Goal: Check status: Verify the current state of an ongoing process or item

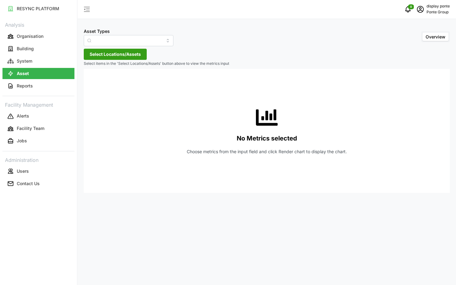
click at [111, 46] on div "Asset Types Overview Select Locations/Assets Select items in the 'Select Locati…" at bounding box center [266, 142] width 378 height 285
click at [113, 41] on input "Asset Types" at bounding box center [129, 40] width 90 height 11
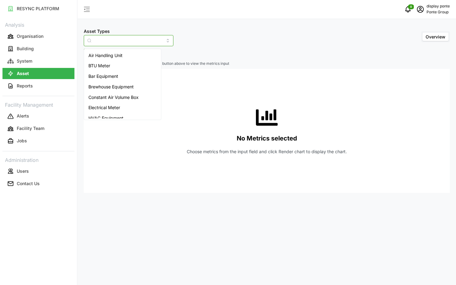
click at [111, 55] on span "Air Handling Unit" at bounding box center [105, 55] width 34 height 7
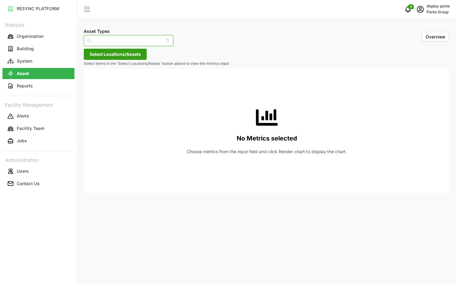
type input "Air Handling Unit"
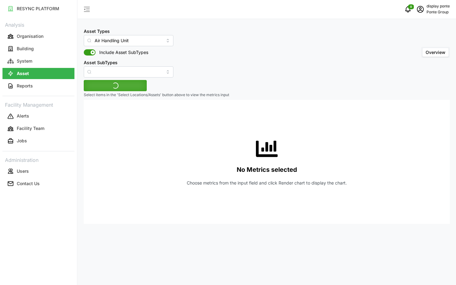
click at [112, 54] on span "Include Asset SubTypes" at bounding box center [121, 52] width 53 height 6
click at [84, 49] on input "Include Asset SubTypes" at bounding box center [84, 49] width 0 height 0
click at [111, 88] on span "Select Locations/Assets" at bounding box center [115, 85] width 51 height 11
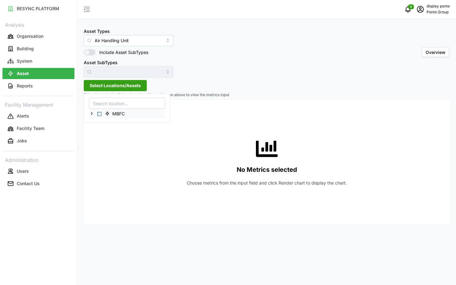
click at [99, 113] on span "Select MBFC" at bounding box center [99, 114] width 4 height 4
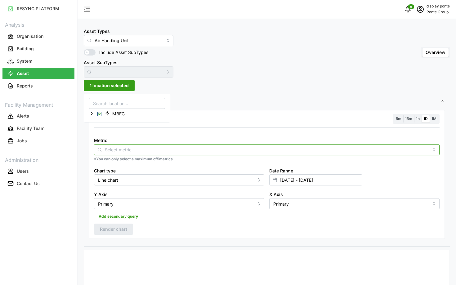
click at [143, 151] on input "Metric" at bounding box center [267, 149] width 324 height 7
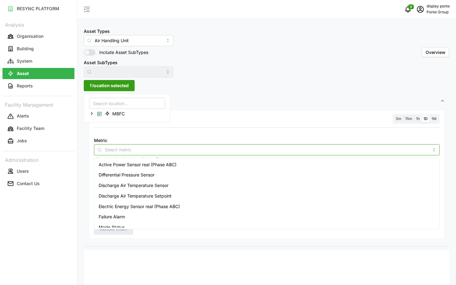
click at [144, 167] on span "Active Power Sensor real (Phase ABC)" at bounding box center [138, 164] width 78 height 7
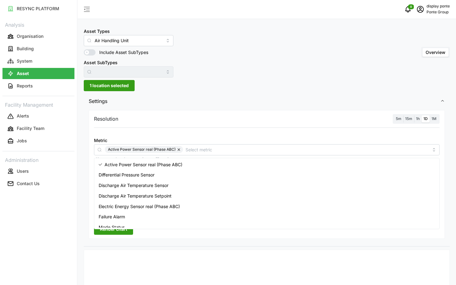
click at [397, 123] on div "5m 15m 1h 1D 1M" at bounding box center [415, 119] width 47 height 10
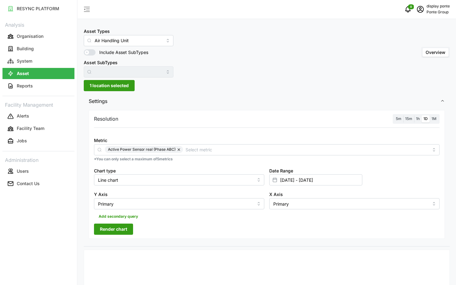
click at [397, 119] on span "5m" at bounding box center [398, 118] width 6 height 5
click at [394, 115] on input "5m" at bounding box center [394, 115] width 0 height 0
click at [108, 232] on span "Render chart" at bounding box center [113, 229] width 27 height 11
